Goal: Transaction & Acquisition: Purchase product/service

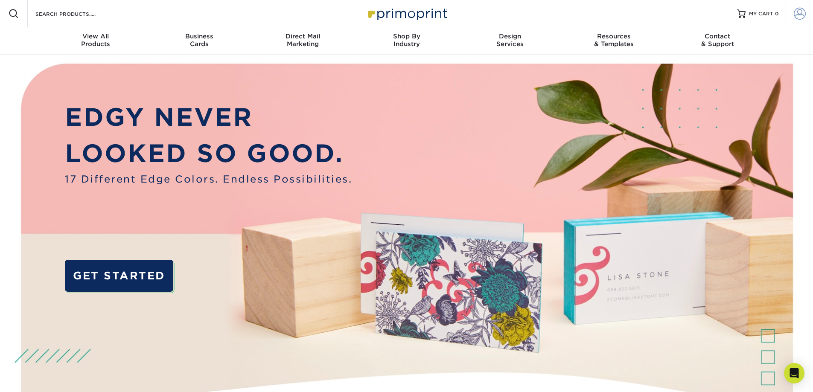
click at [796, 14] on span at bounding box center [800, 14] width 12 height 12
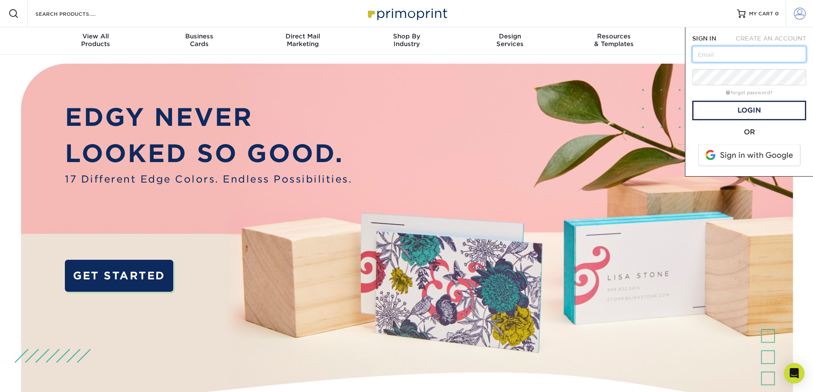
type input "[EMAIL_ADDRESS][DOMAIN_NAME]"
click at [733, 115] on link "Login" at bounding box center [749, 111] width 114 height 20
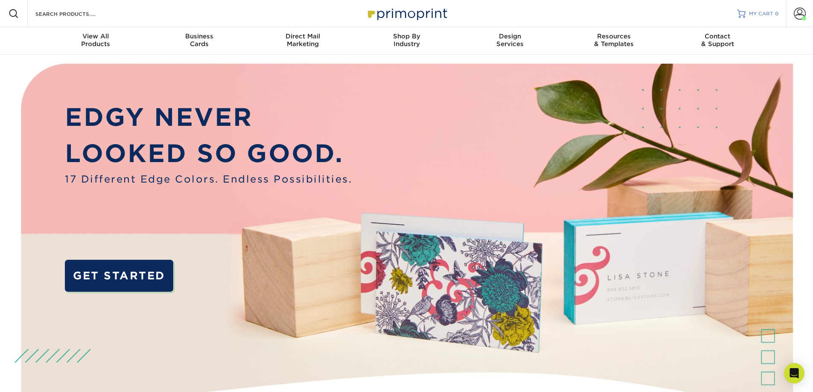
click at [761, 16] on span "MY CART" at bounding box center [761, 13] width 24 height 7
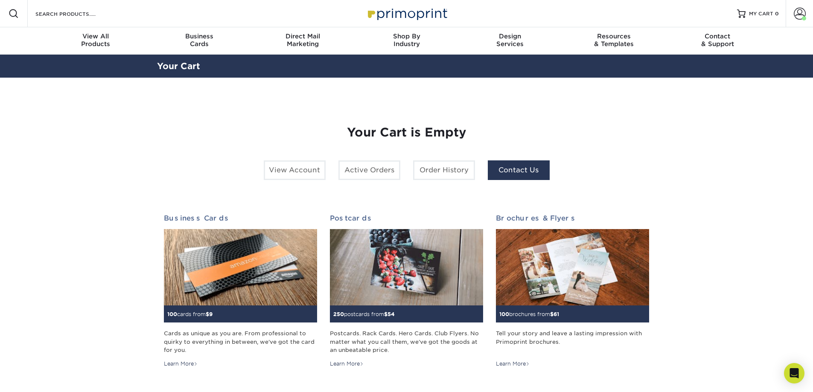
click at [515, 172] on link "Contact Us" at bounding box center [519, 170] width 62 height 20
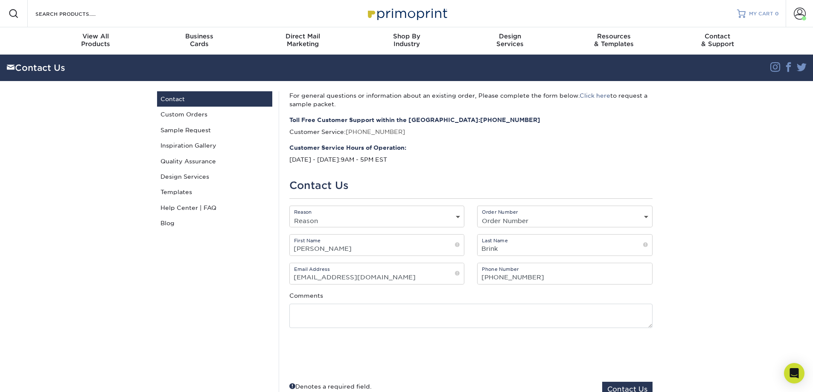
click at [750, 9] on link "MY CART 0" at bounding box center [758, 13] width 42 height 27
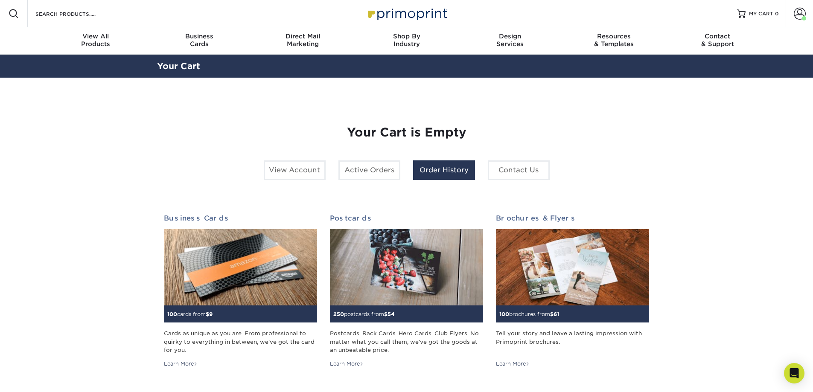
click at [440, 174] on link "Order History" at bounding box center [444, 170] width 62 height 20
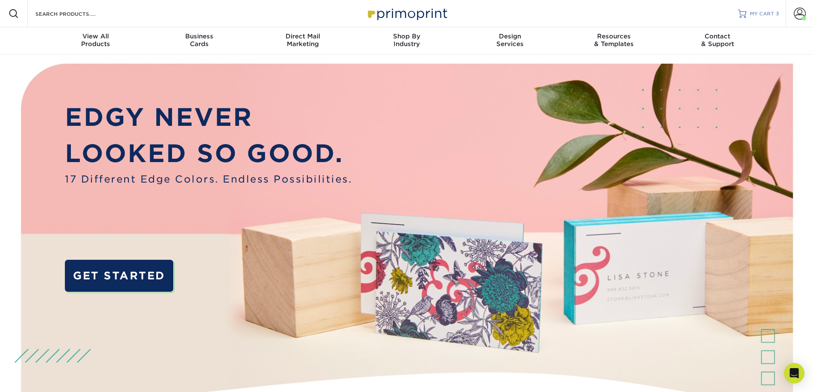
click at [760, 15] on span "MY CART" at bounding box center [762, 13] width 24 height 7
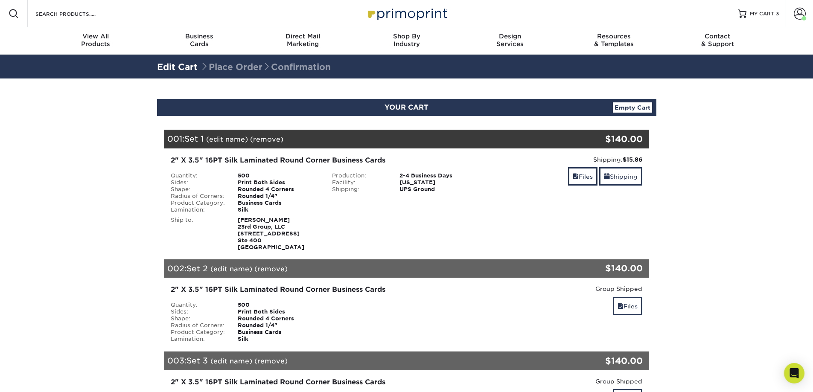
click at [228, 140] on link "(edit name)" at bounding box center [227, 139] width 42 height 8
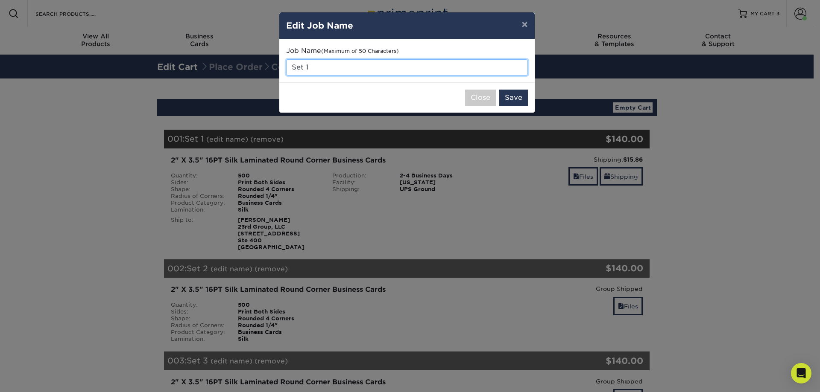
drag, startPoint x: 326, startPoint y: 67, endPoint x: 266, endPoint y: 76, distance: 59.9
click at [267, 76] on div "× Edit Job Name Job Name (Maximum of 50 Characters) Set 1 Close Save" at bounding box center [410, 196] width 820 height 392
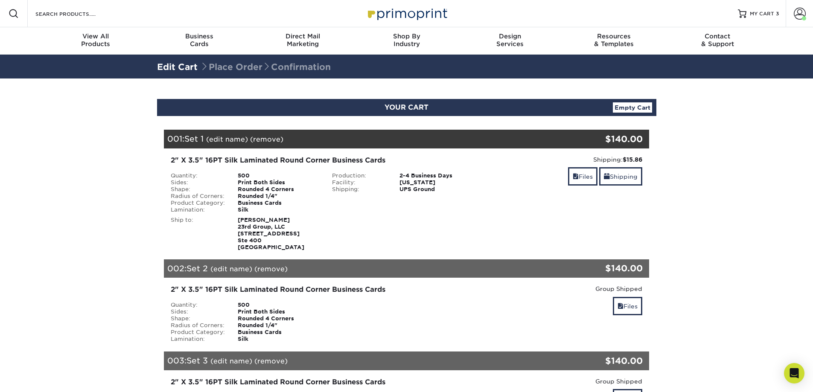
click at [226, 144] on div "001: Set 1 (edit name) (remove) Are you sure you want to remove this product ? …" at bounding box center [366, 139] width 405 height 19
click at [228, 140] on link "(edit name)" at bounding box center [227, 139] width 42 height 8
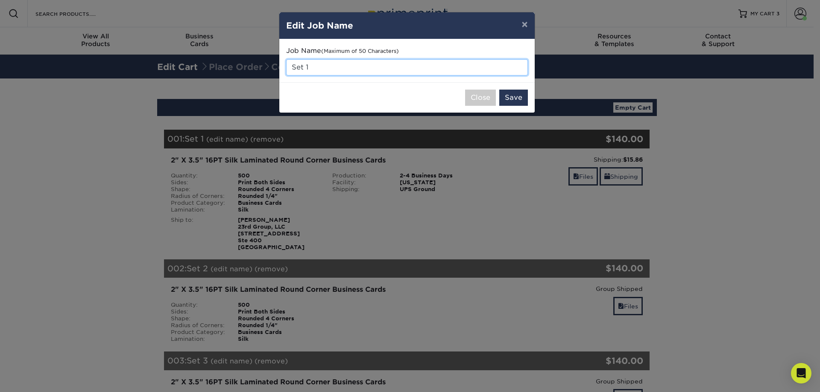
click at [324, 67] on input "Set 1" at bounding box center [407, 67] width 242 height 16
drag, startPoint x: 324, startPoint y: 67, endPoint x: 286, endPoint y: 67, distance: 38.4
click at [286, 67] on input "Set 1" at bounding box center [407, 67] width 242 height 16
type input "Kostya Vysotskiy"
click at [512, 96] on button "Save" at bounding box center [513, 98] width 29 height 16
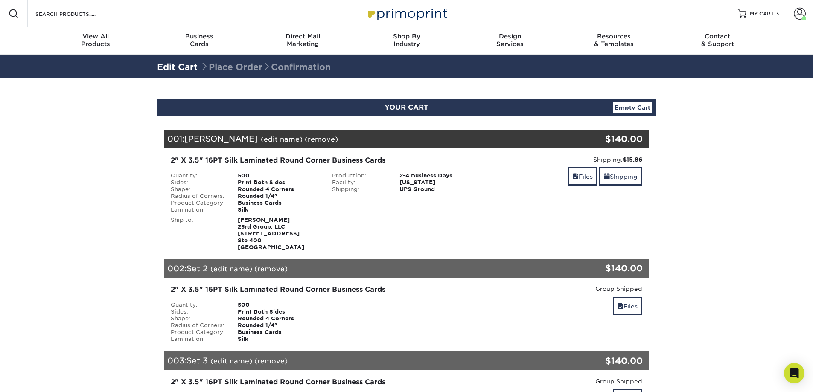
click at [236, 267] on link "(edit name)" at bounding box center [231, 269] width 42 height 8
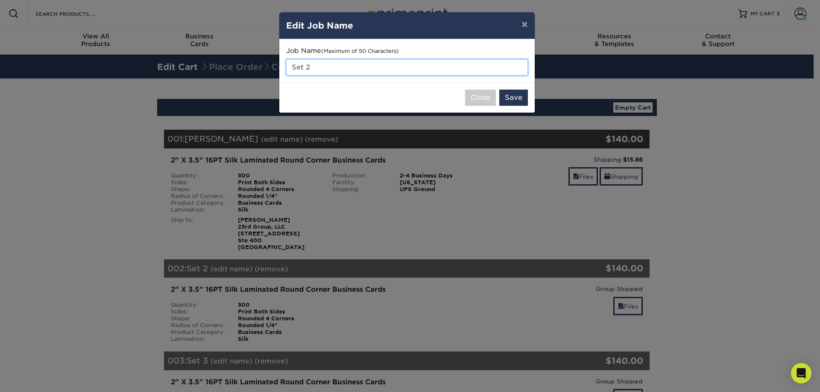
click at [314, 64] on input "Set 2" at bounding box center [407, 67] width 242 height 16
drag, startPoint x: 318, startPoint y: 67, endPoint x: 290, endPoint y: 64, distance: 27.9
click at [290, 64] on input "Set 2" at bounding box center [407, 67] width 242 height 16
type input "Anthony Biele"
click at [515, 94] on button "Save" at bounding box center [513, 98] width 29 height 16
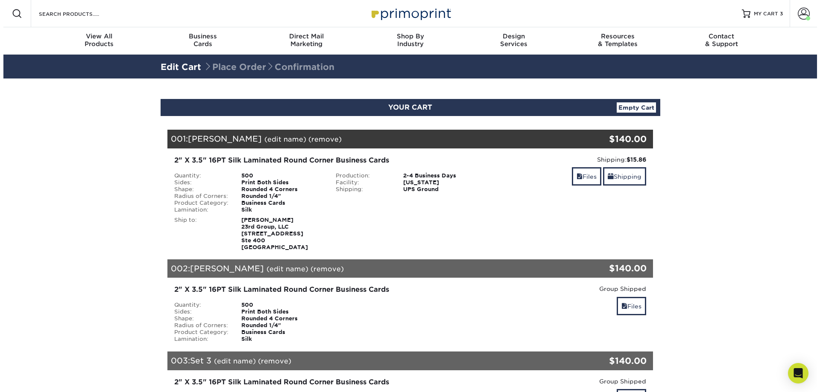
scroll to position [128, 0]
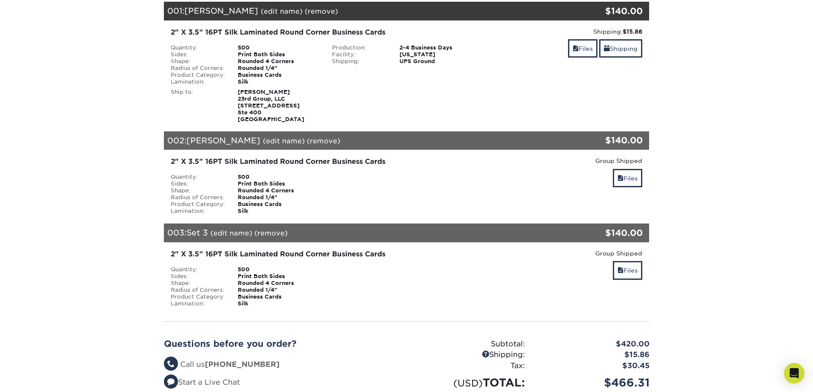
click at [233, 233] on link "(edit name)" at bounding box center [231, 233] width 42 height 8
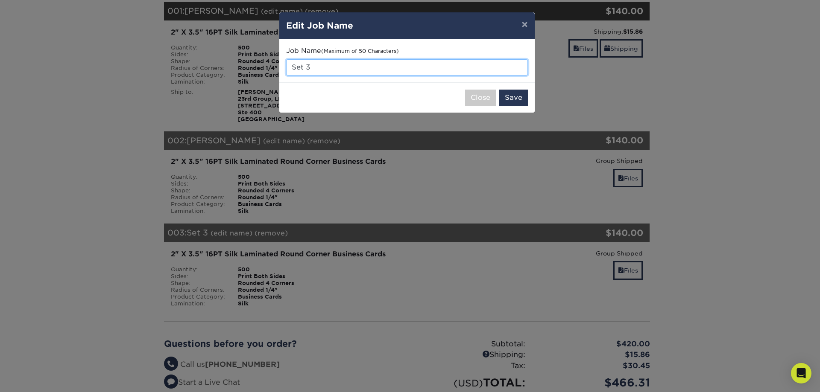
click at [328, 69] on input "Set 3" at bounding box center [407, 67] width 242 height 16
drag, startPoint x: 327, startPoint y: 68, endPoint x: 291, endPoint y: 67, distance: 36.3
click at [291, 67] on input "Set 3" at bounding box center [407, 67] width 242 height 16
type input "[PERSON_NAME]"
click at [514, 94] on button "Save" at bounding box center [513, 98] width 29 height 16
